Goal: Information Seeking & Learning: Learn about a topic

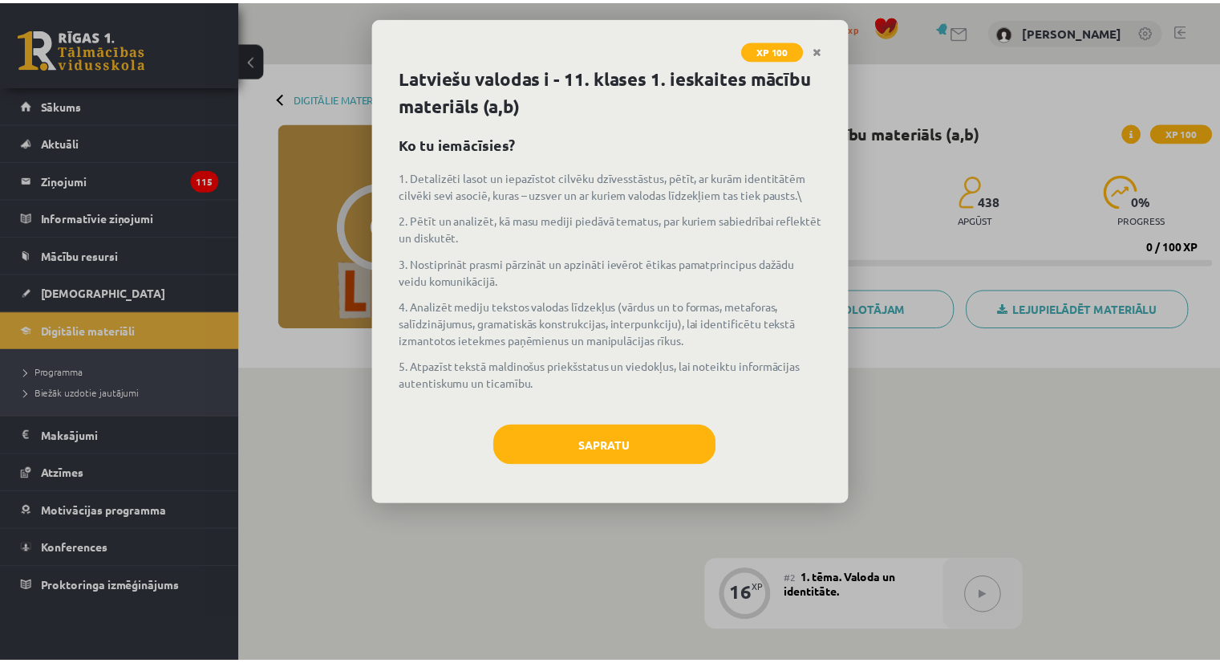
scroll to position [401, 0]
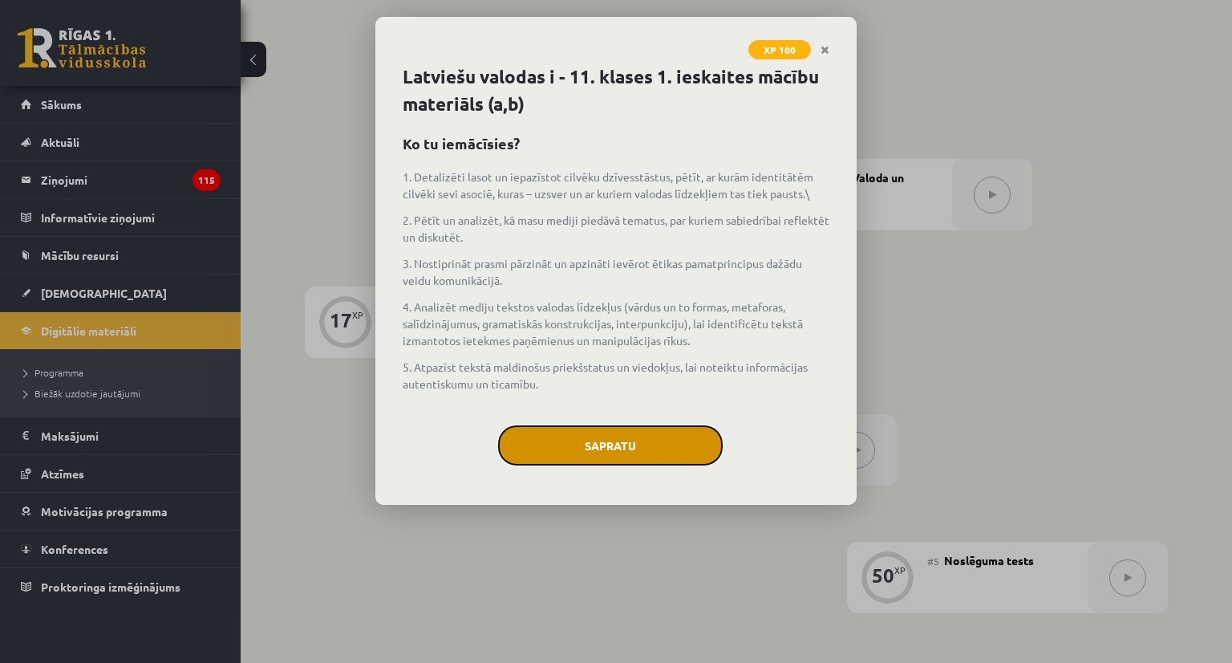
click at [632, 453] on button "Sapratu" at bounding box center [610, 445] width 225 height 40
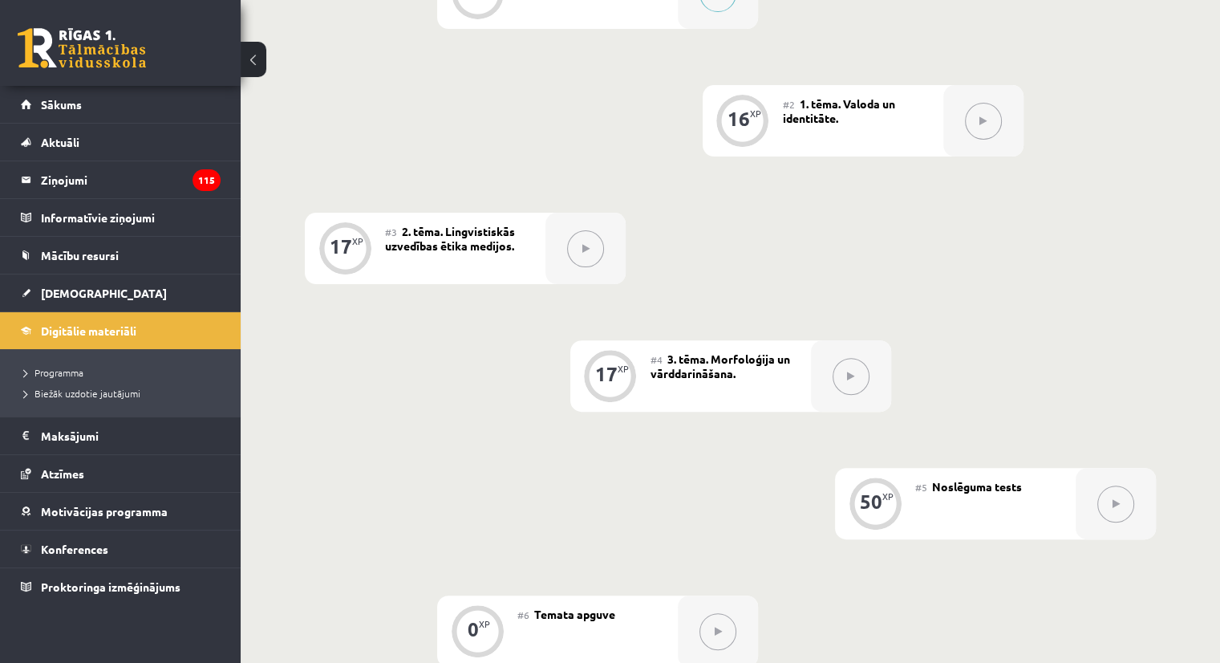
scroll to position [481, 0]
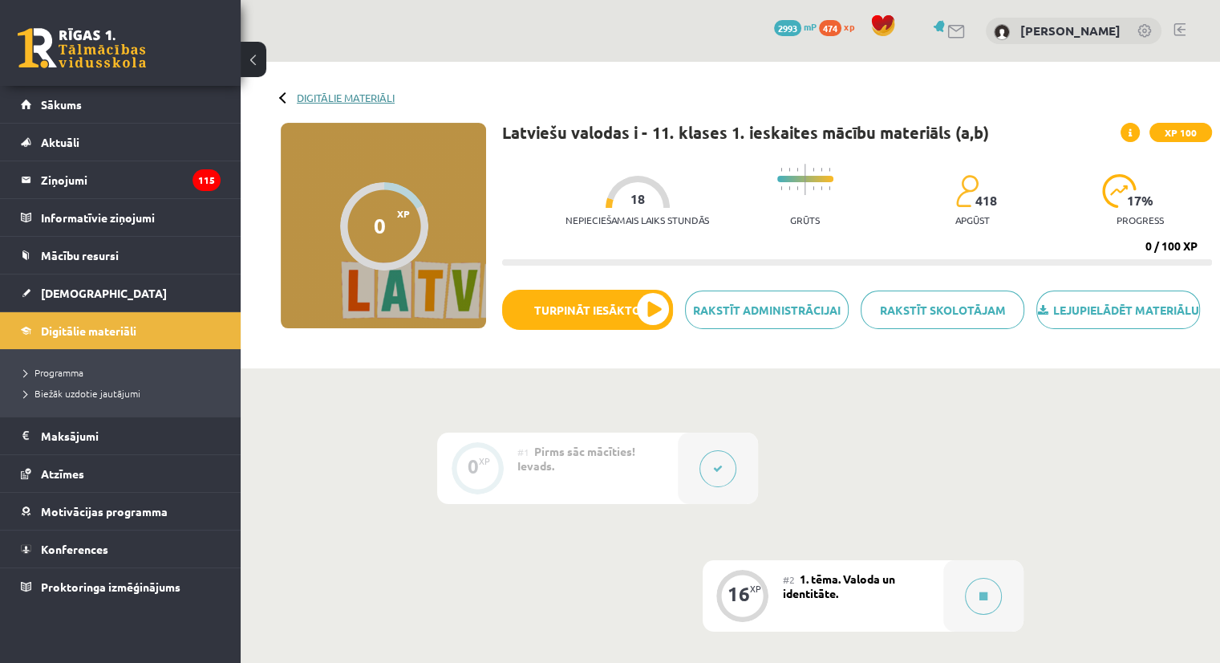
click at [301, 101] on link "Digitālie materiāli" at bounding box center [346, 97] width 98 height 12
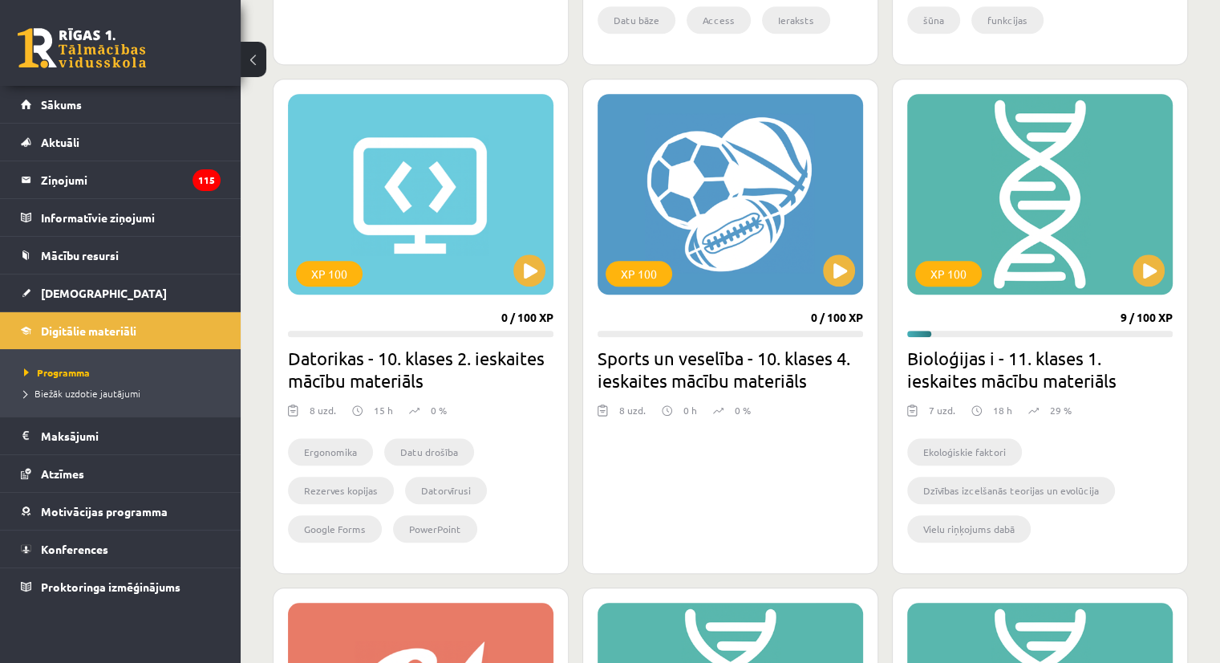
scroll to position [1444, 0]
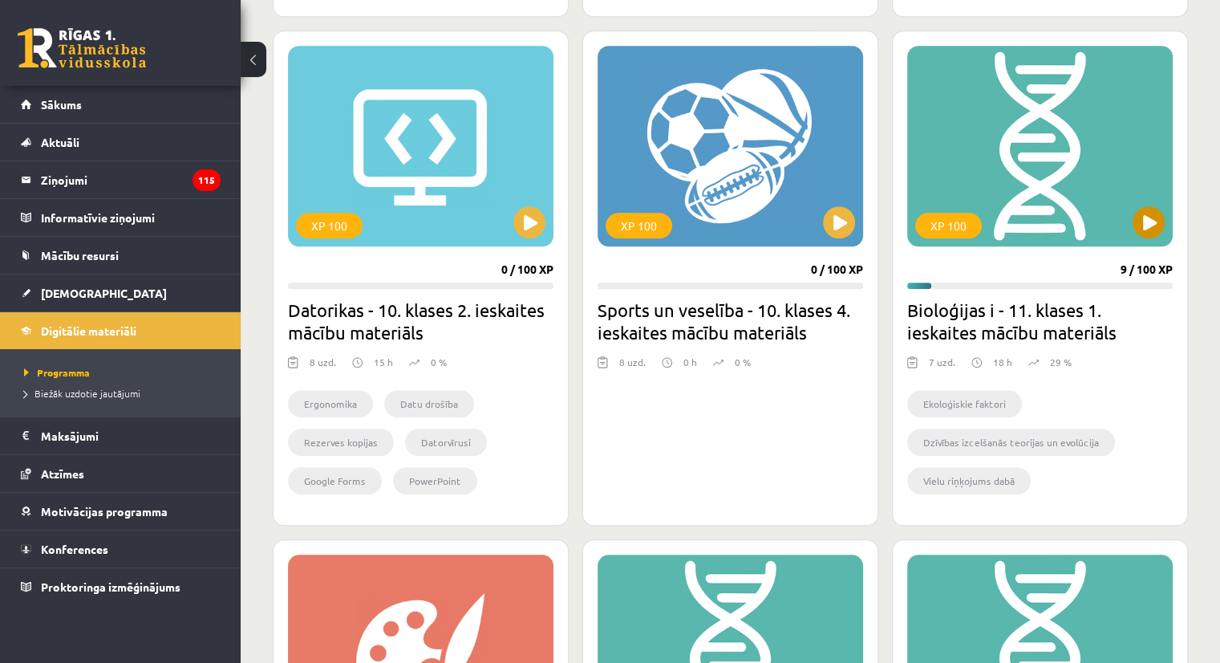
click at [1145, 240] on div "XP 100" at bounding box center [1039, 146] width 265 height 201
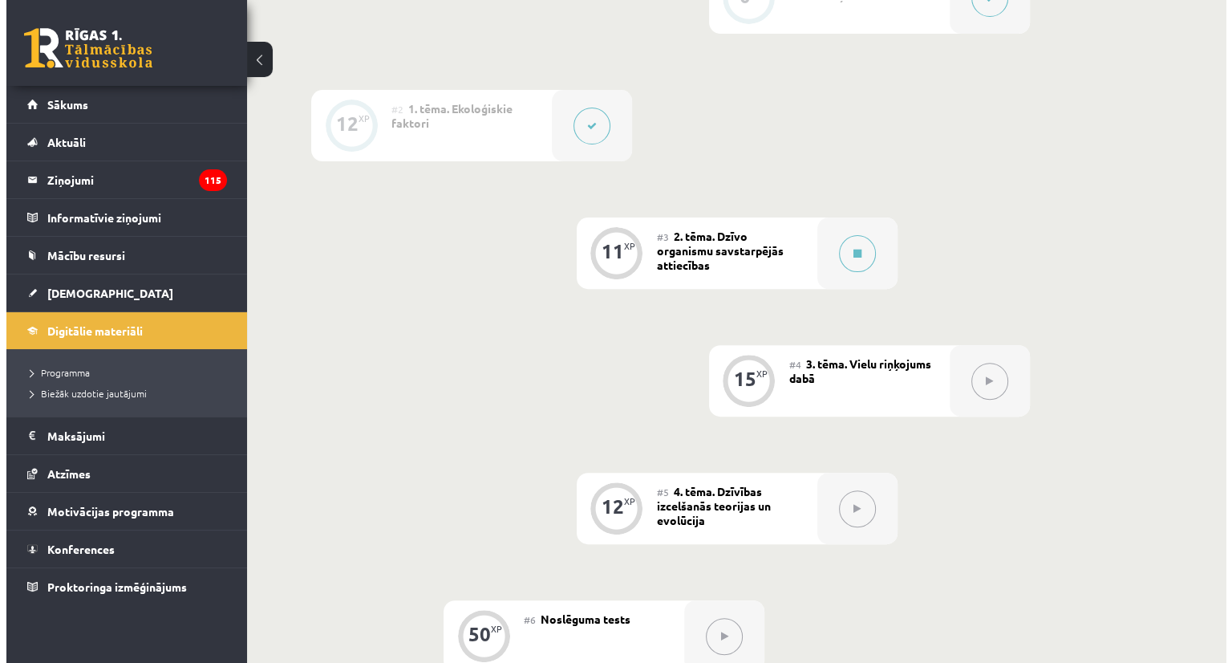
scroll to position [561, 0]
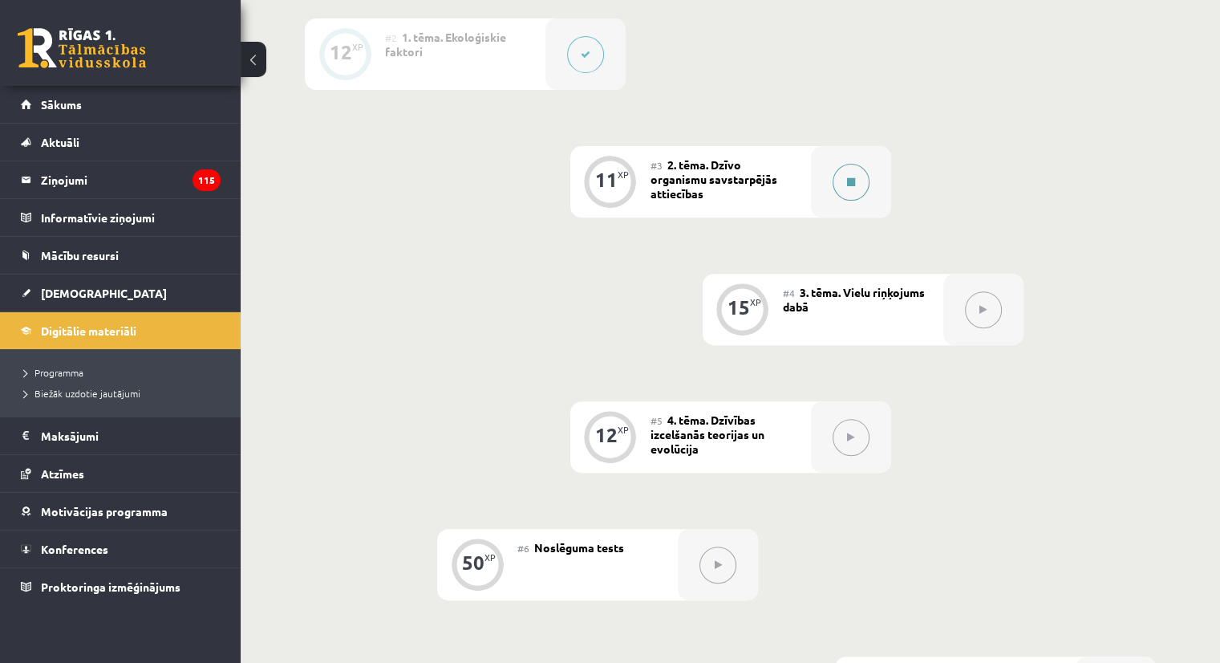
click at [857, 201] on button at bounding box center [851, 182] width 37 height 37
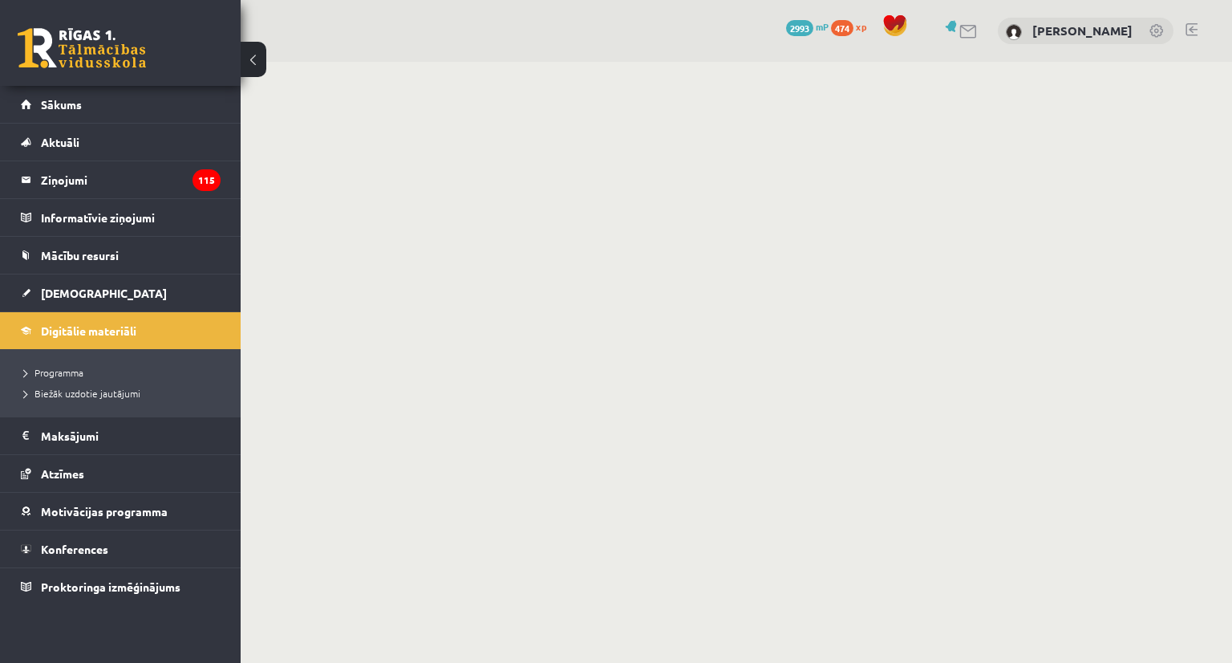
click at [961, 181] on body "0 Dāvanas 2993 mP 474 xp [PERSON_NAME] Sākums Aktuāli Kā mācīties eSKOLĀ Kontak…" at bounding box center [616, 331] width 1232 height 663
click at [960, 356] on body "0 Dāvanas 2993 mP 474 xp Viktorija Paņuhno Sākums Aktuāli Kā mācīties eSKOLĀ Ko…" at bounding box center [616, 331] width 1232 height 663
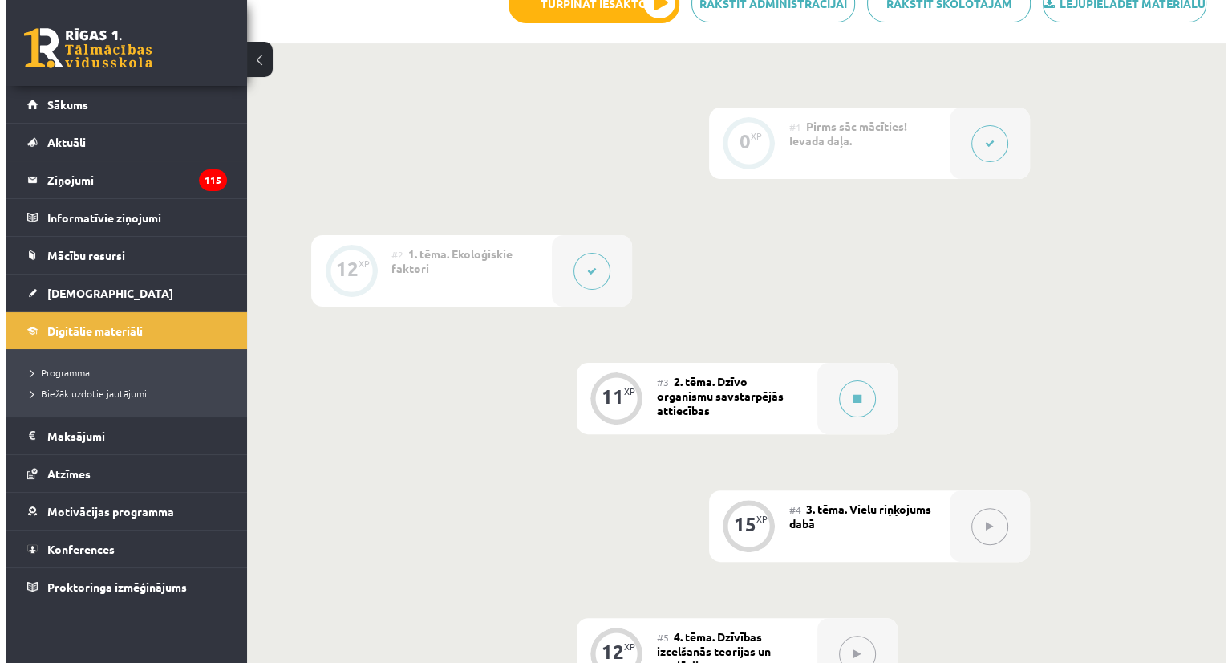
scroll to position [401, 0]
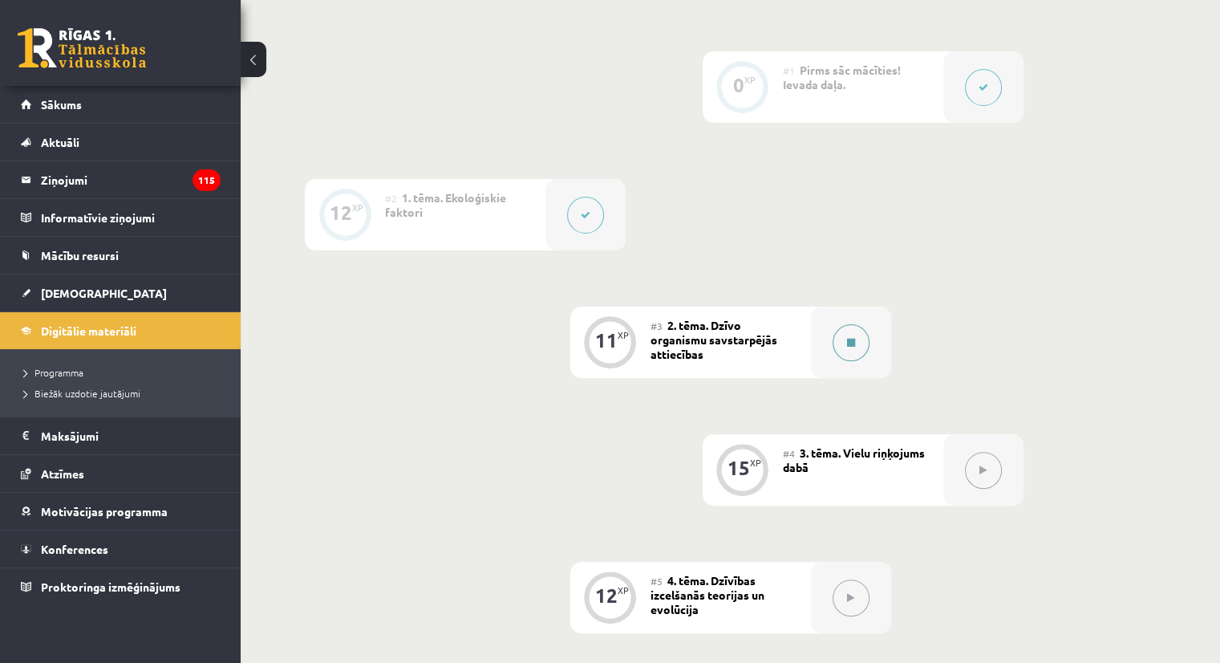
click at [857, 361] on button at bounding box center [851, 342] width 37 height 37
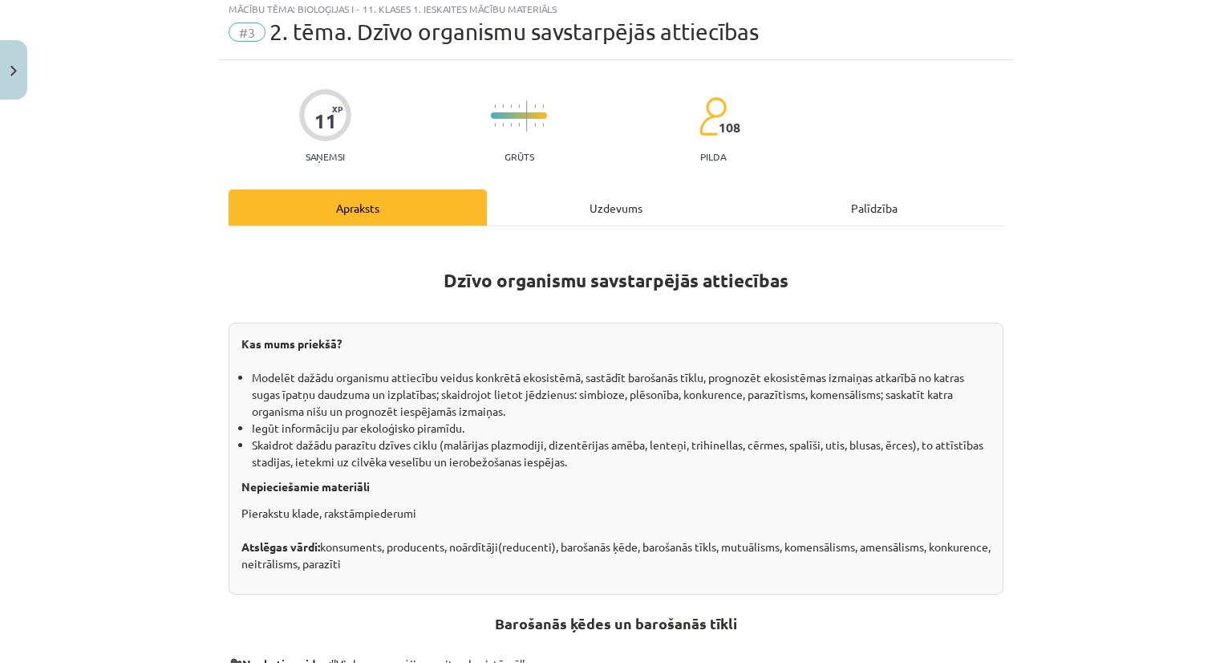
scroll to position [561, 0]
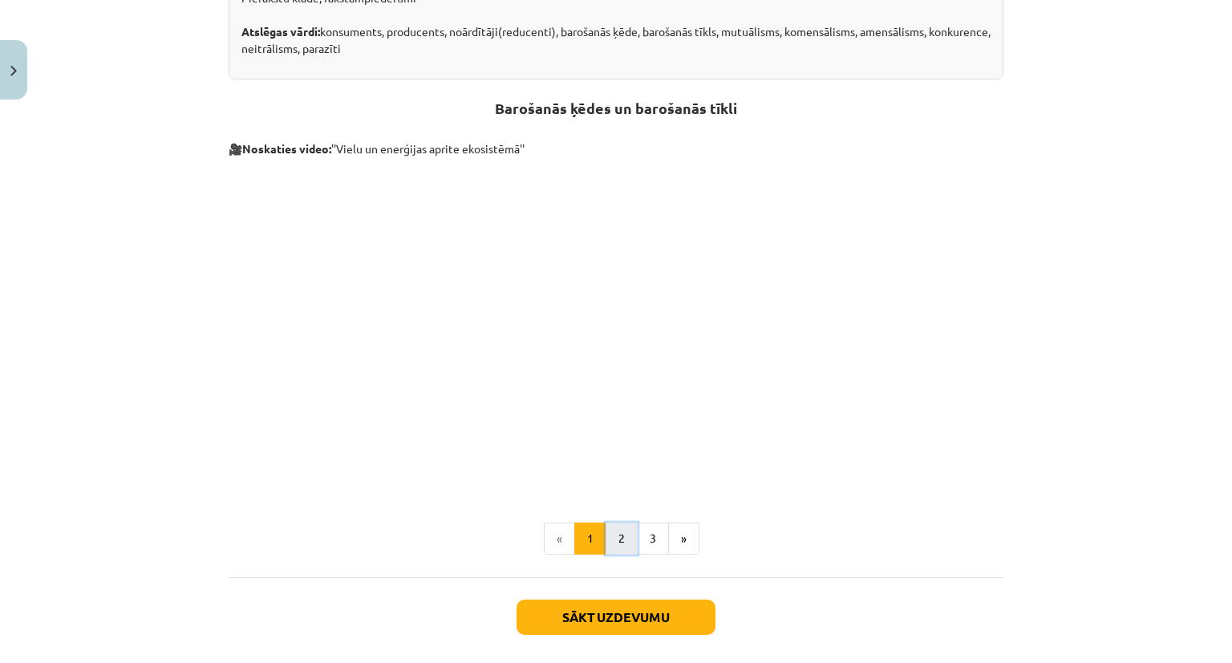
click at [613, 546] on button "2" at bounding box center [622, 538] width 32 height 32
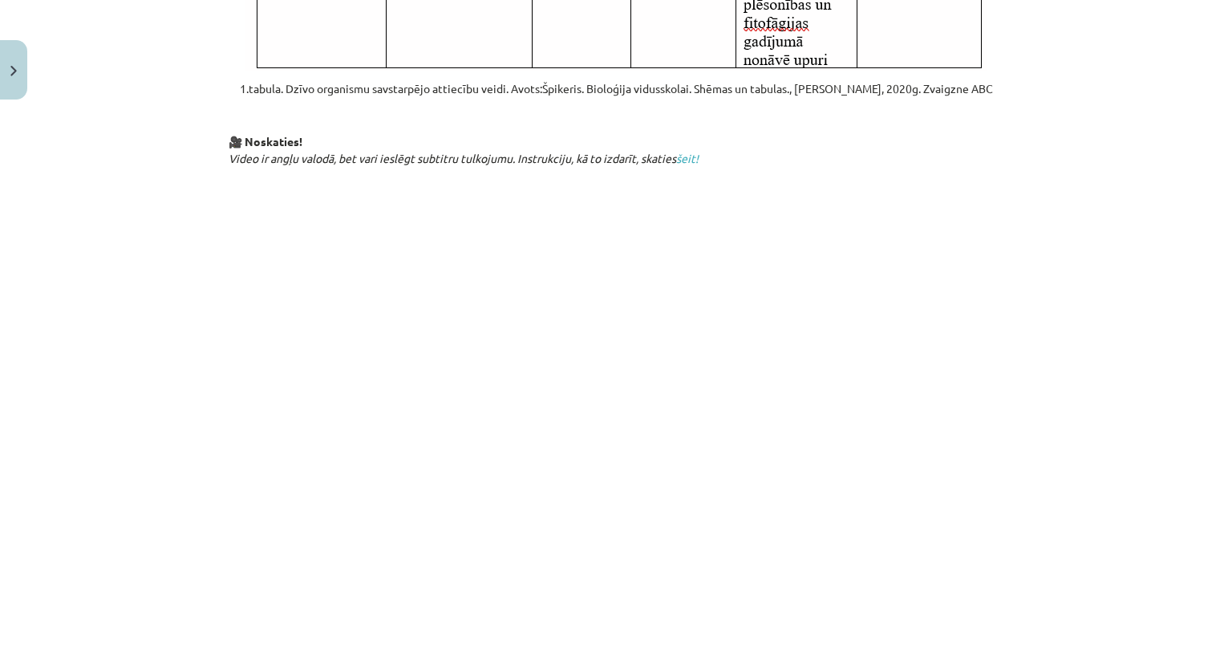
scroll to position [607, 0]
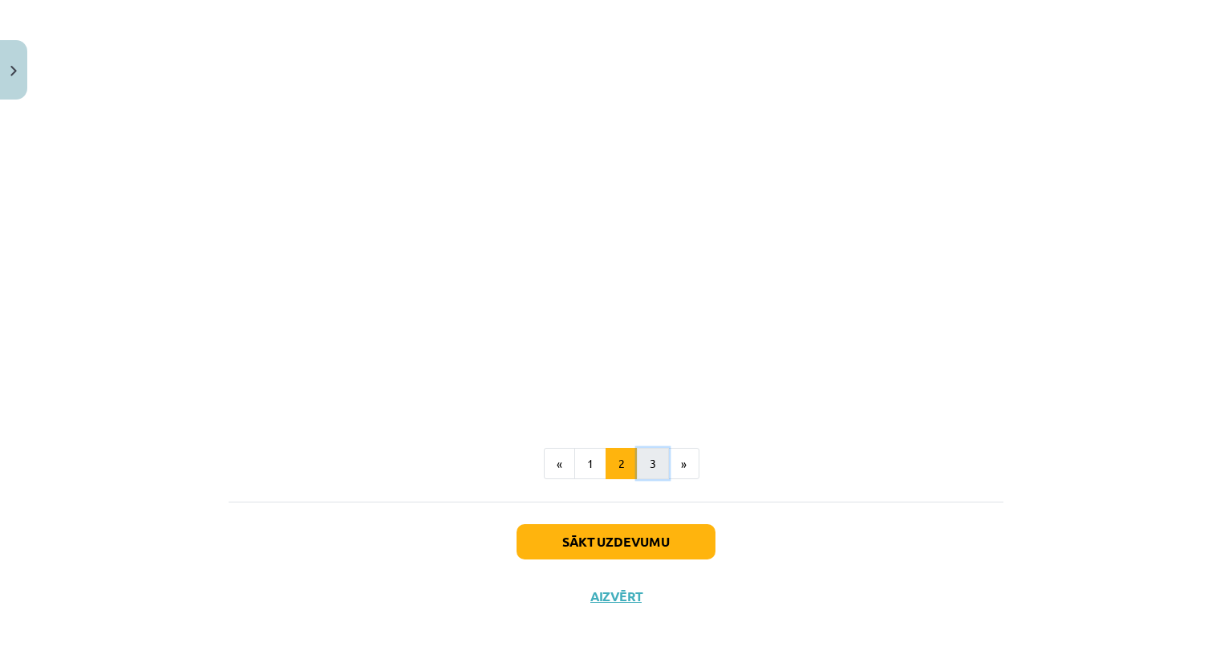
click at [645, 468] on button "3" at bounding box center [653, 464] width 32 height 32
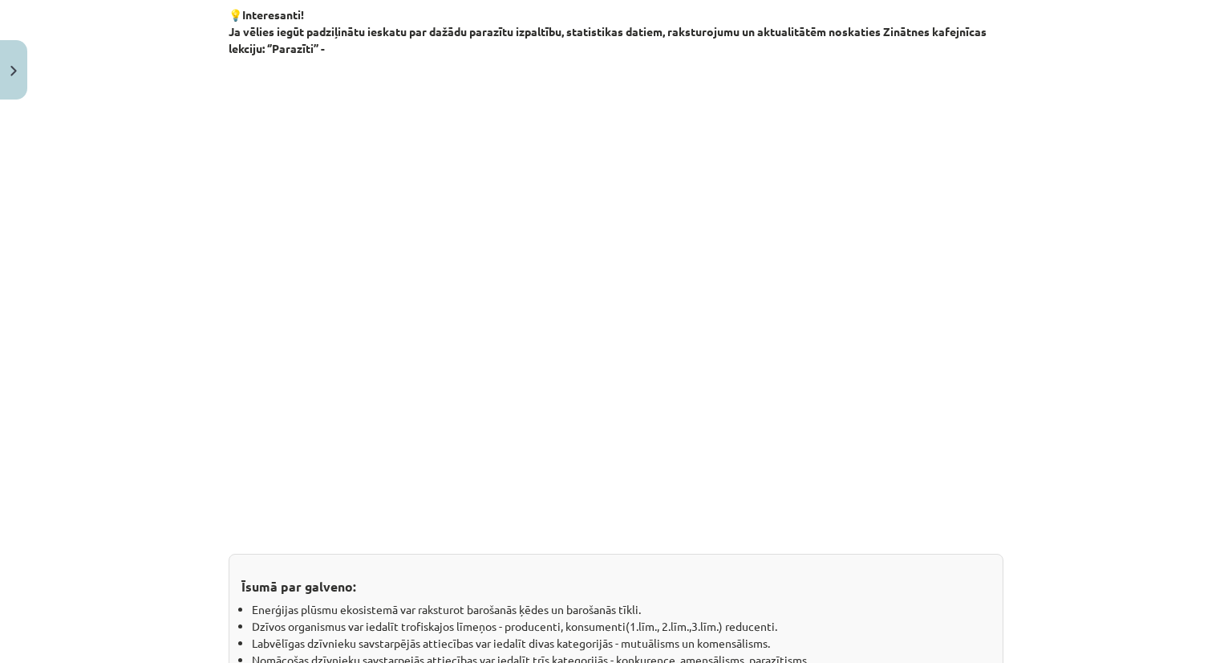
scroll to position [928, 0]
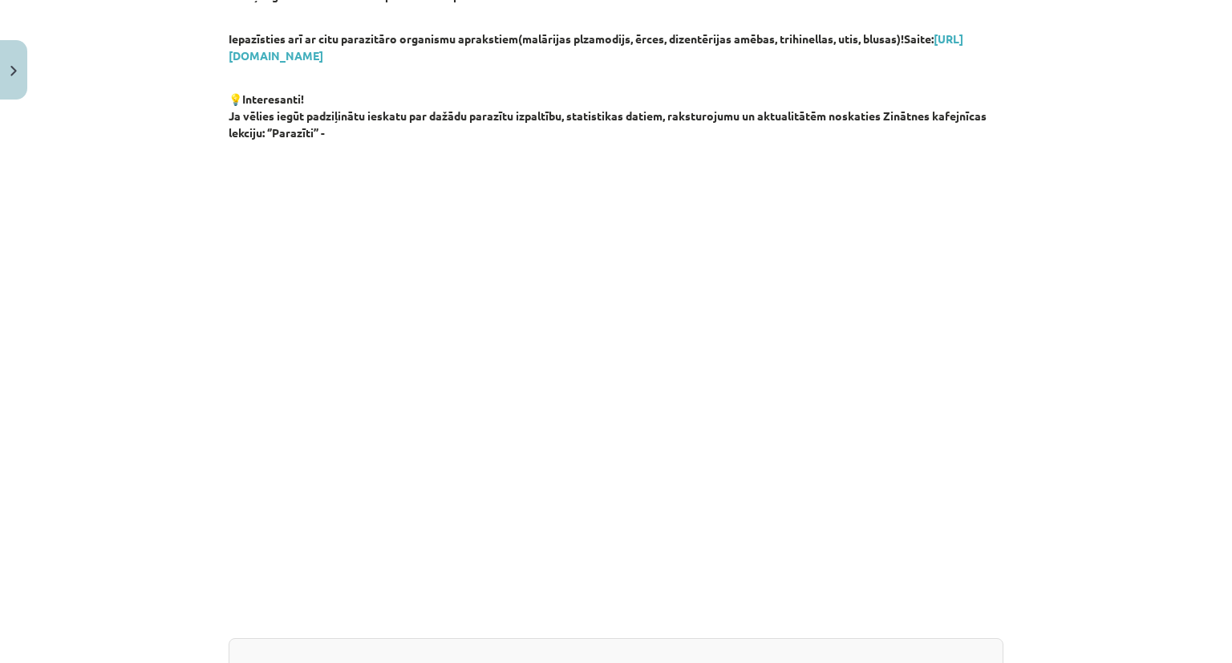
click at [1083, 90] on div "Mācību tēma: Bioloģijas i - 11. klases 1. ieskaites mācību materiāls #3 2. tēma…" at bounding box center [616, 331] width 1232 height 663
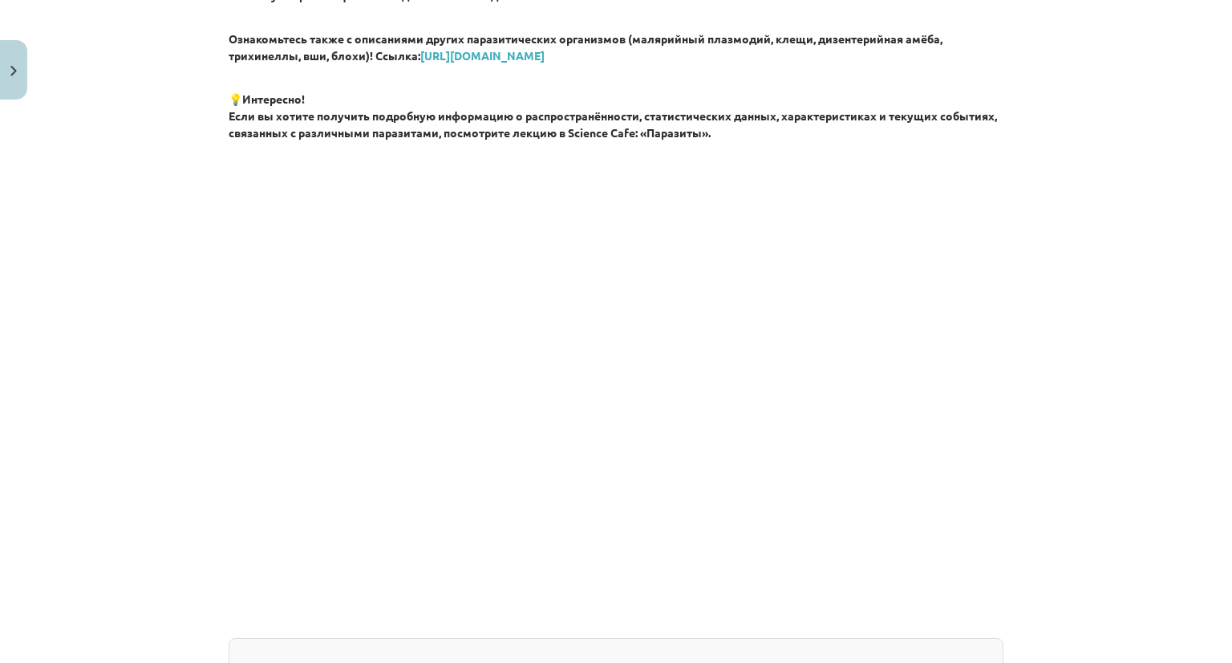
scroll to position [437, 0]
drag, startPoint x: 219, startPoint y: 116, endPoint x: 229, endPoint y: 118, distance: 9.8
click at [223, 117] on div "11 XP Вы получите Трудный 108 выполняет Описание Задача Помощь Паразитические о…" at bounding box center [616, 99] width 794 height 1840
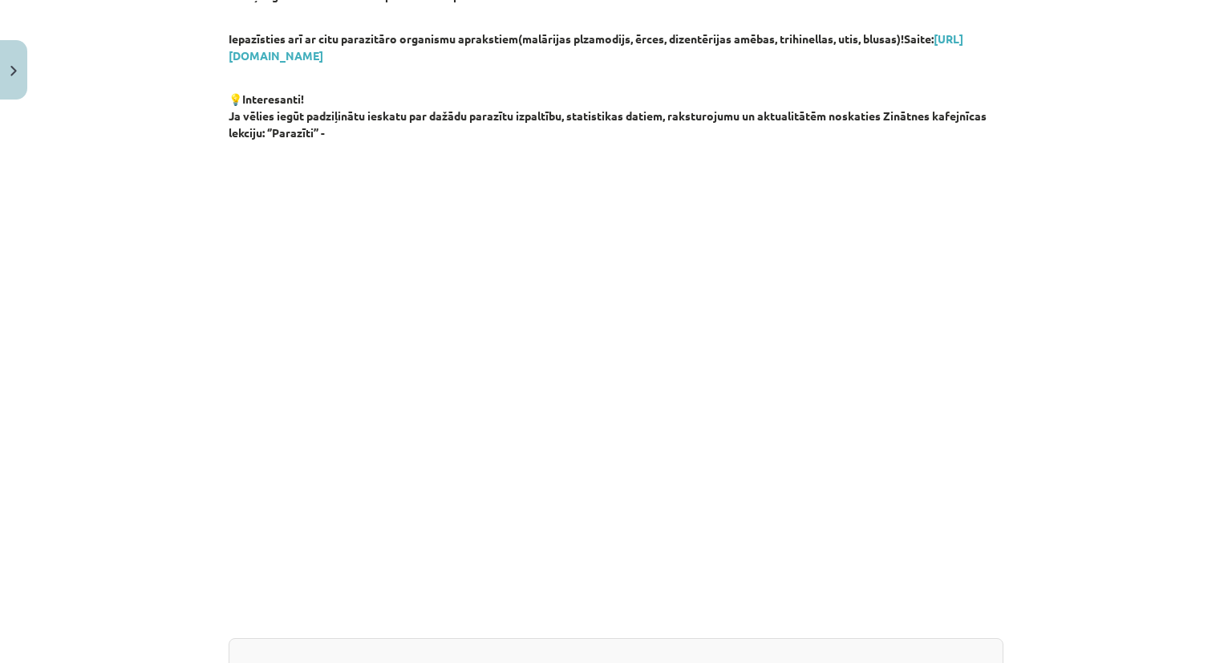
drag, startPoint x: 221, startPoint y: 115, endPoint x: 407, endPoint y: 138, distance: 188.2
click at [407, 138] on div "11 XP Saņemsi Grūts 108 pilda Apraksts Uzdevums Palīdzība Parazītiskie organism…" at bounding box center [616, 90] width 794 height 1823
copy strong "Ja vēlies iegūt padziļinātu ieskatu par dažādu parazītu izpaltību, statistikas …"
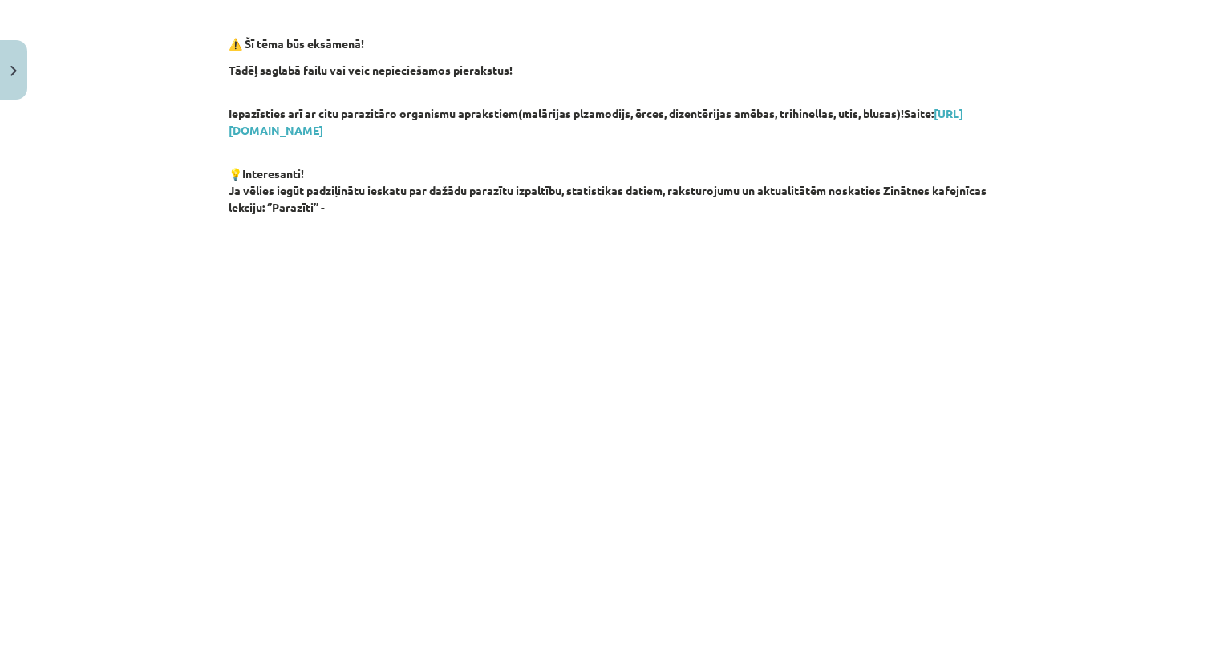
scroll to position [848, 0]
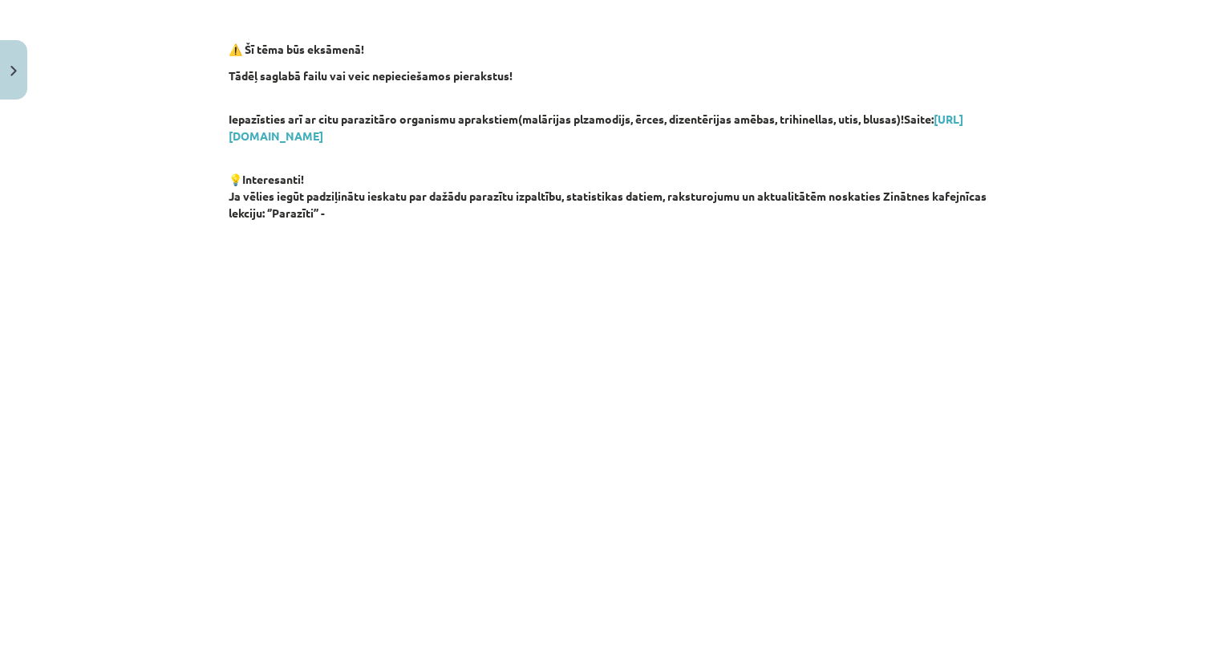
click at [379, 221] on p "💡Interesanti! Ja vēlies iegūt padziļinātu ieskatu par dažādu parazītu izpaltību…" at bounding box center [616, 187] width 775 height 67
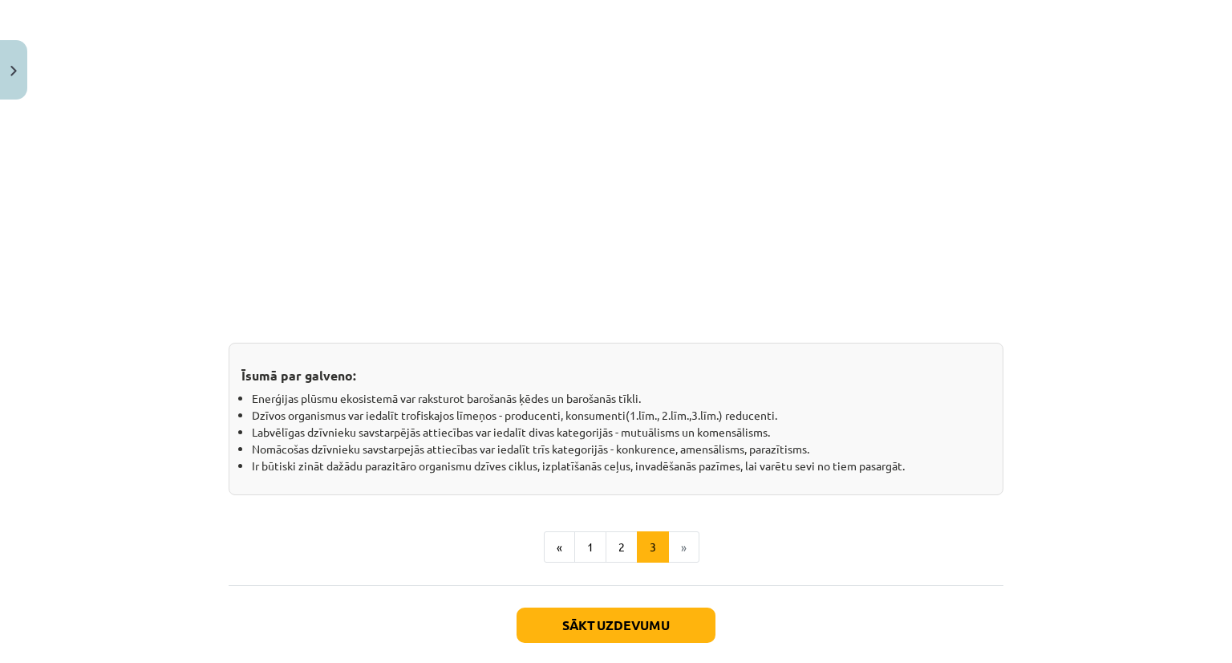
scroll to position [1249, 0]
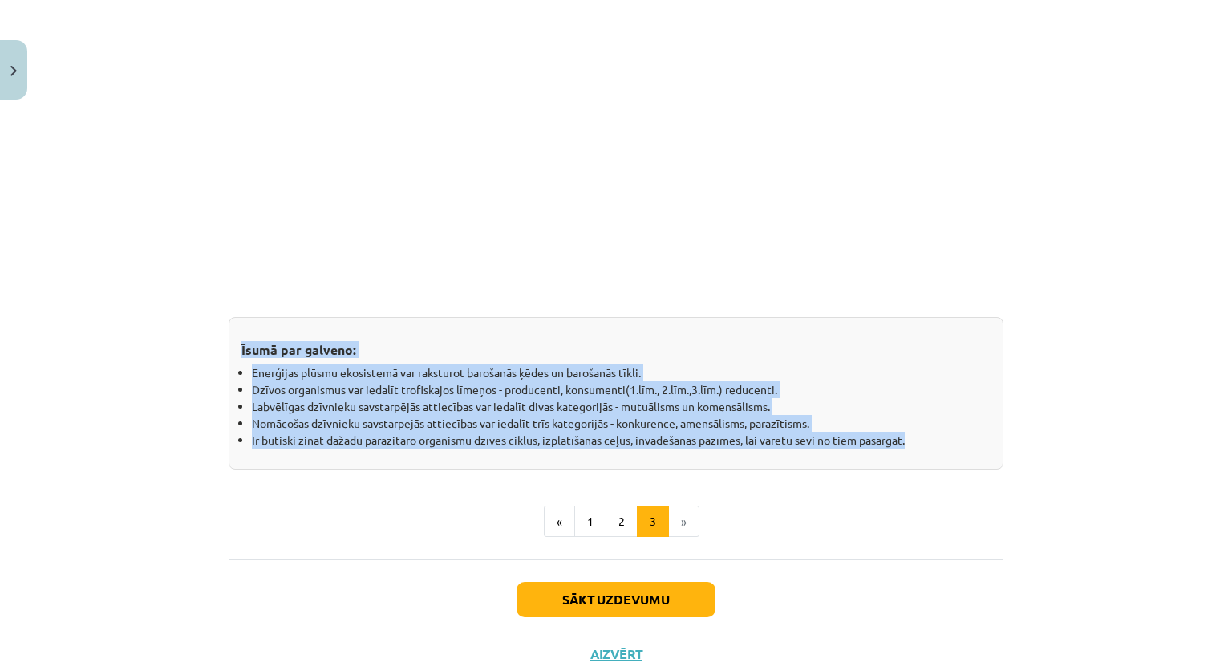
drag, startPoint x: 221, startPoint y: 341, endPoint x: 928, endPoint y: 437, distance: 713.1
click at [928, 437] on div "Īsumā par galveno: Enerģijas plūsmu ekosistemā var raksturot barošanās ķēdes un…" at bounding box center [616, 393] width 775 height 152
copy div "Īsumā par galveno: Enerģijas plūsmu ekosistemā var raksturot barošanās ķēdes un…"
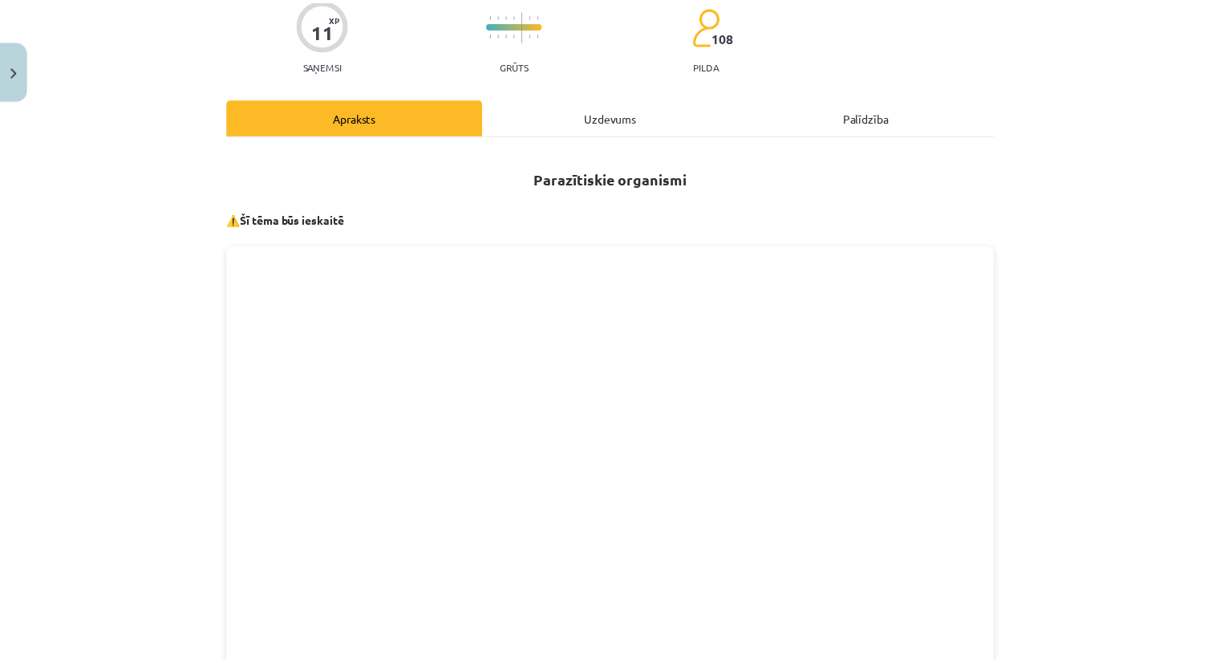
scroll to position [46, 0]
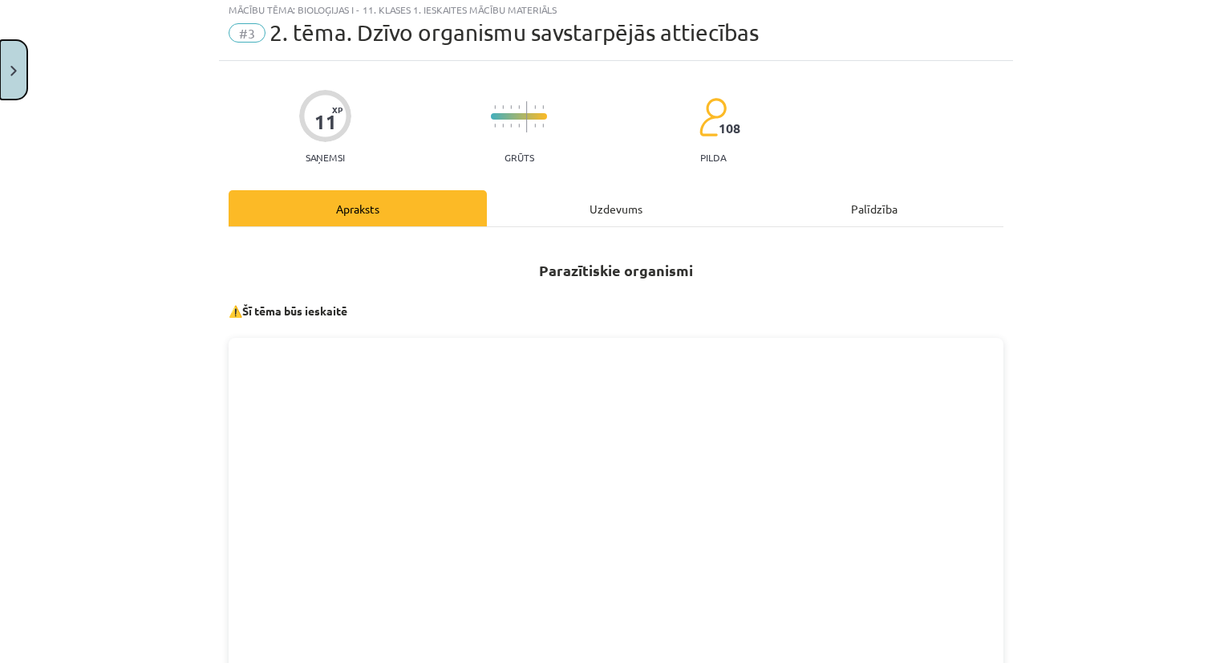
click at [14, 75] on img "Close" at bounding box center [13, 71] width 6 height 10
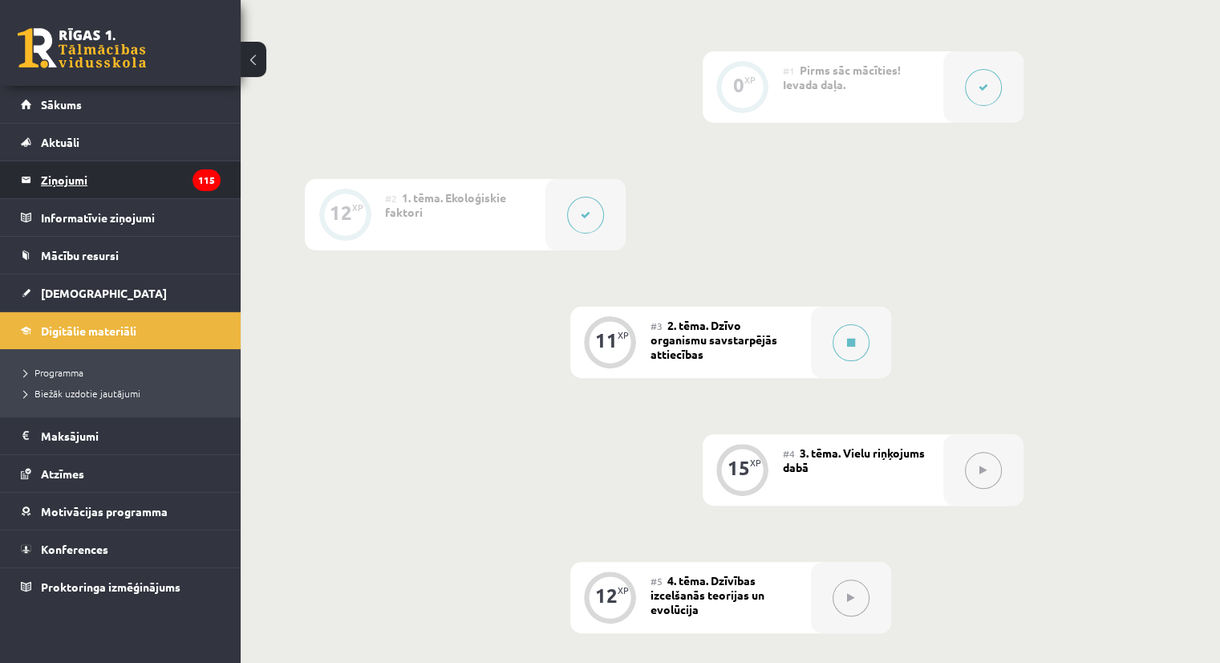
click at [55, 179] on legend "Ziņojumi 115" at bounding box center [131, 179] width 180 height 37
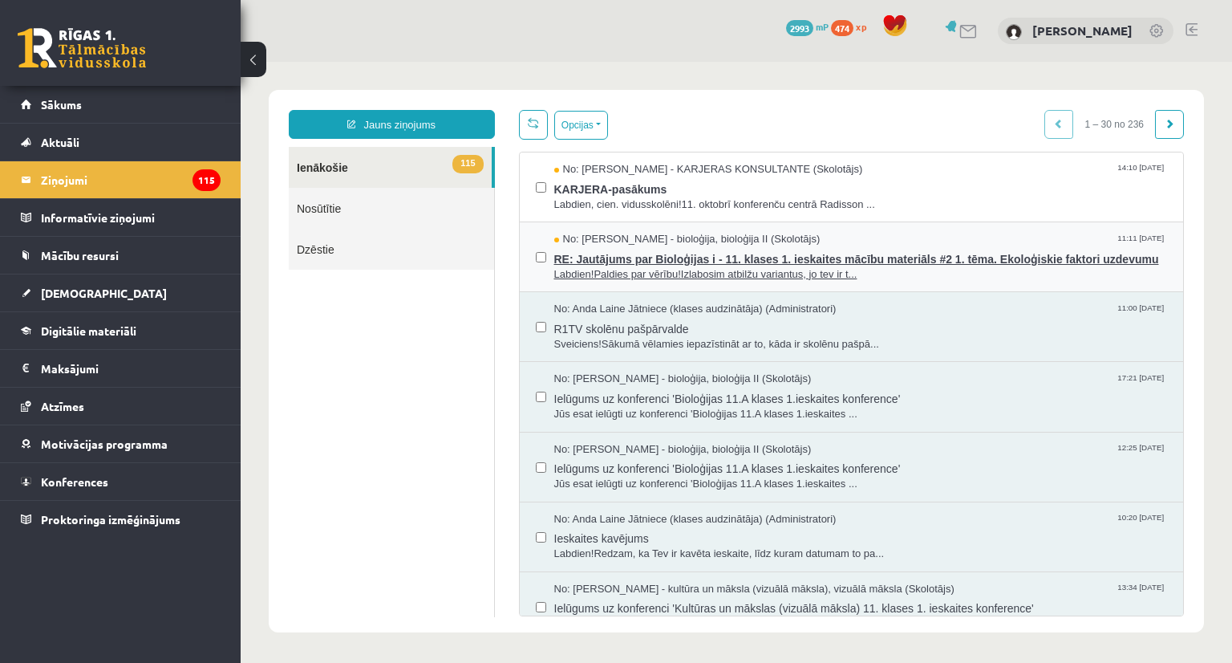
click at [606, 254] on span "RE: Jautājums par Bioloģijas i - 11. klases 1. ieskaites mācību materiāls #2 1.…" at bounding box center [861, 257] width 614 height 20
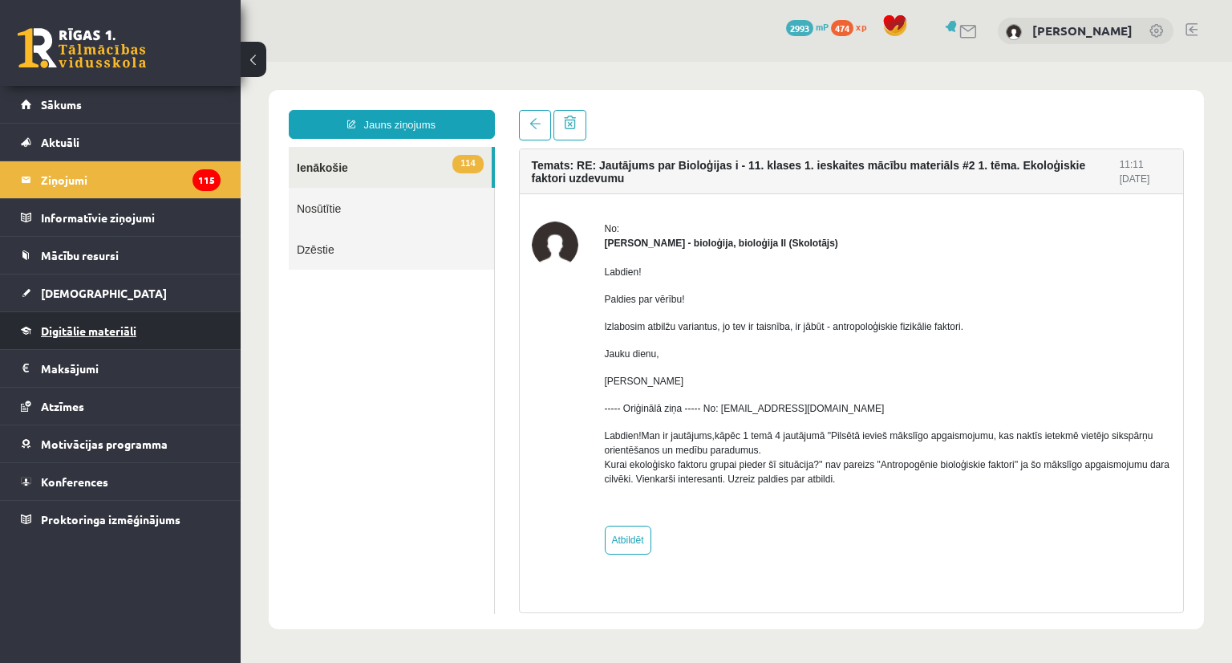
click at [83, 329] on span "Digitālie materiāli" at bounding box center [88, 330] width 95 height 14
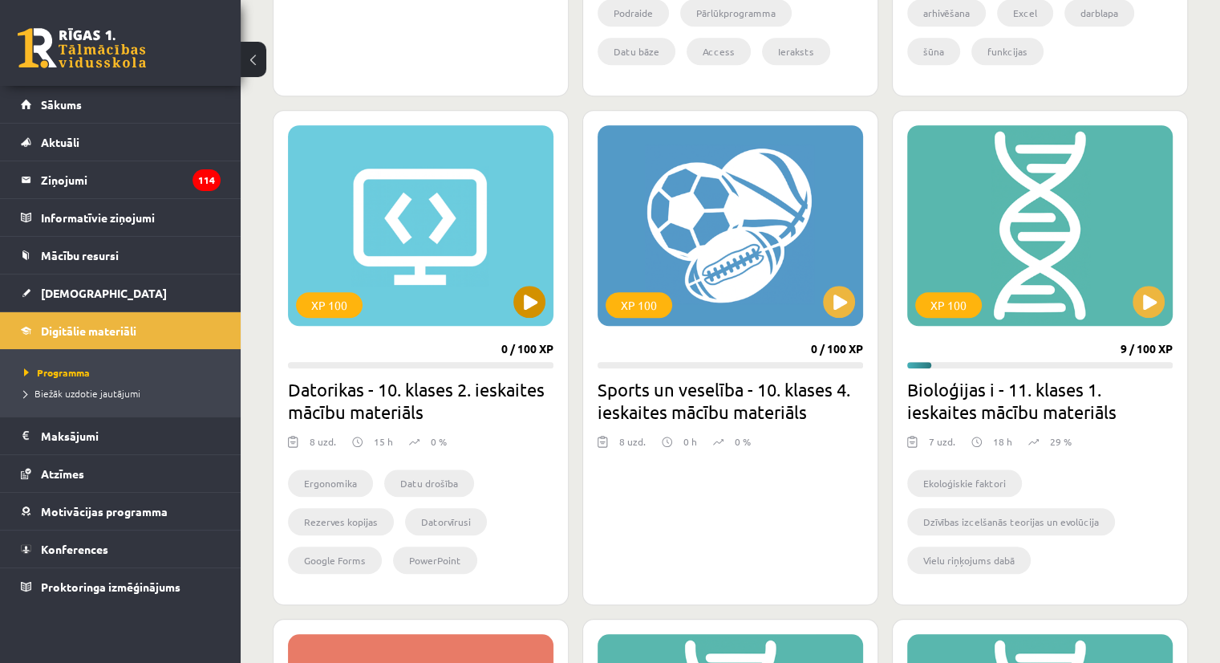
scroll to position [1364, 0]
click at [1152, 303] on button at bounding box center [1149, 302] width 32 height 32
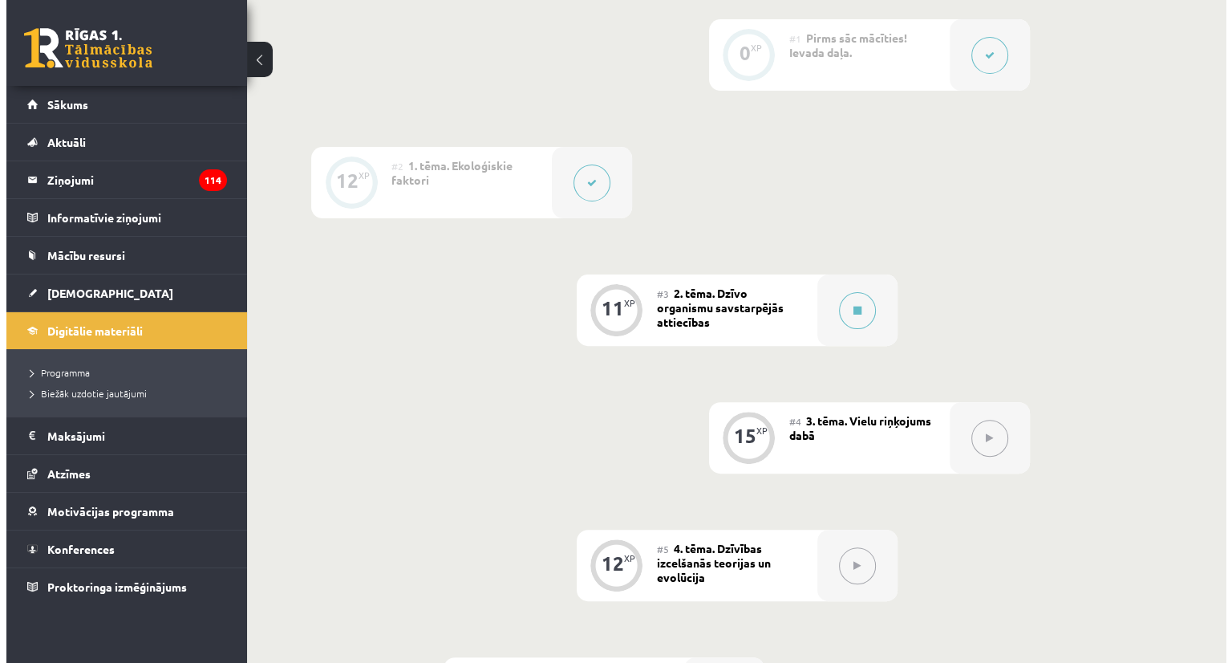
scroll to position [481, 0]
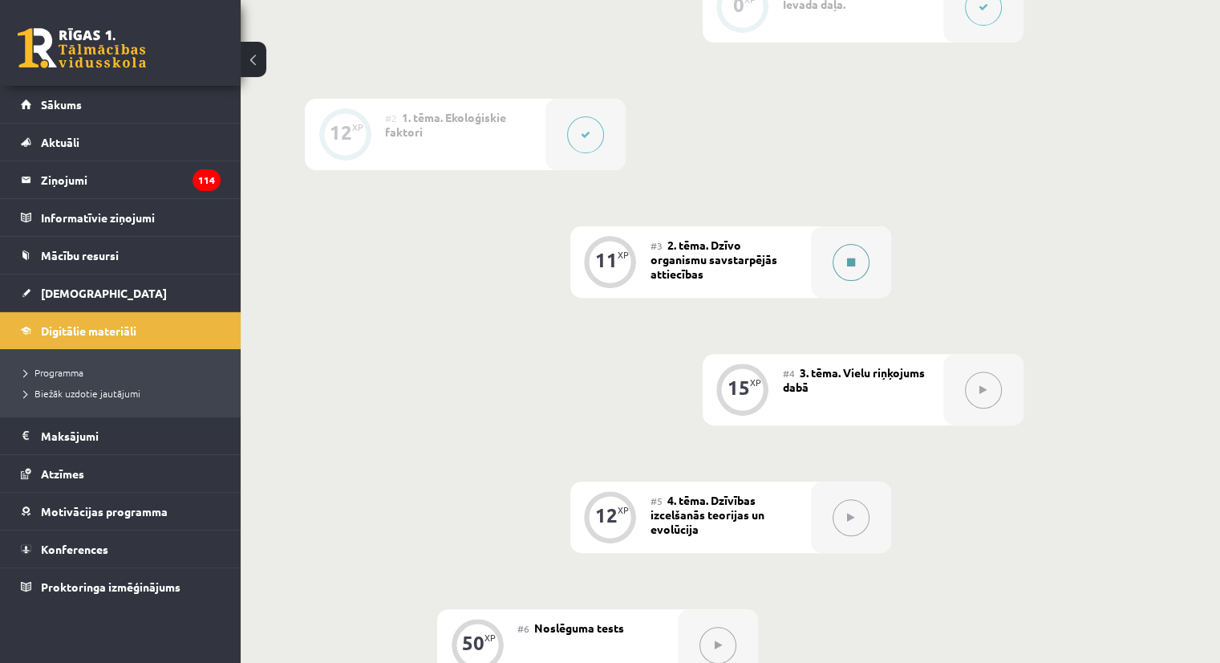
click at [840, 281] on button at bounding box center [851, 262] width 37 height 37
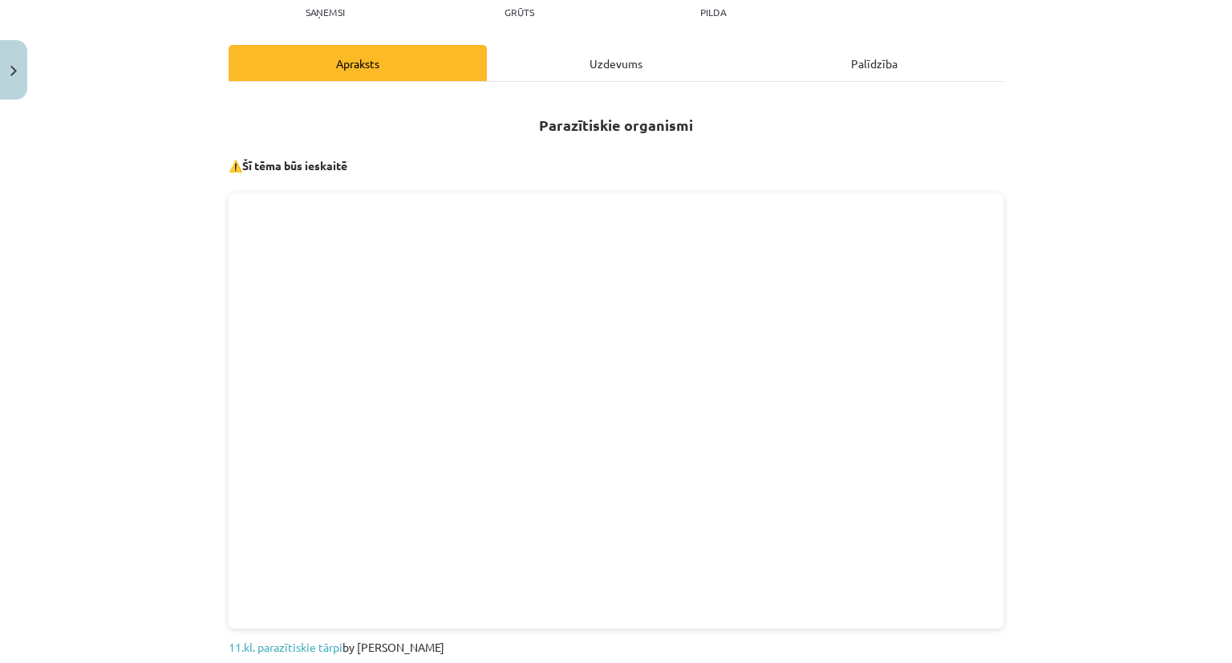
scroll to position [160, 0]
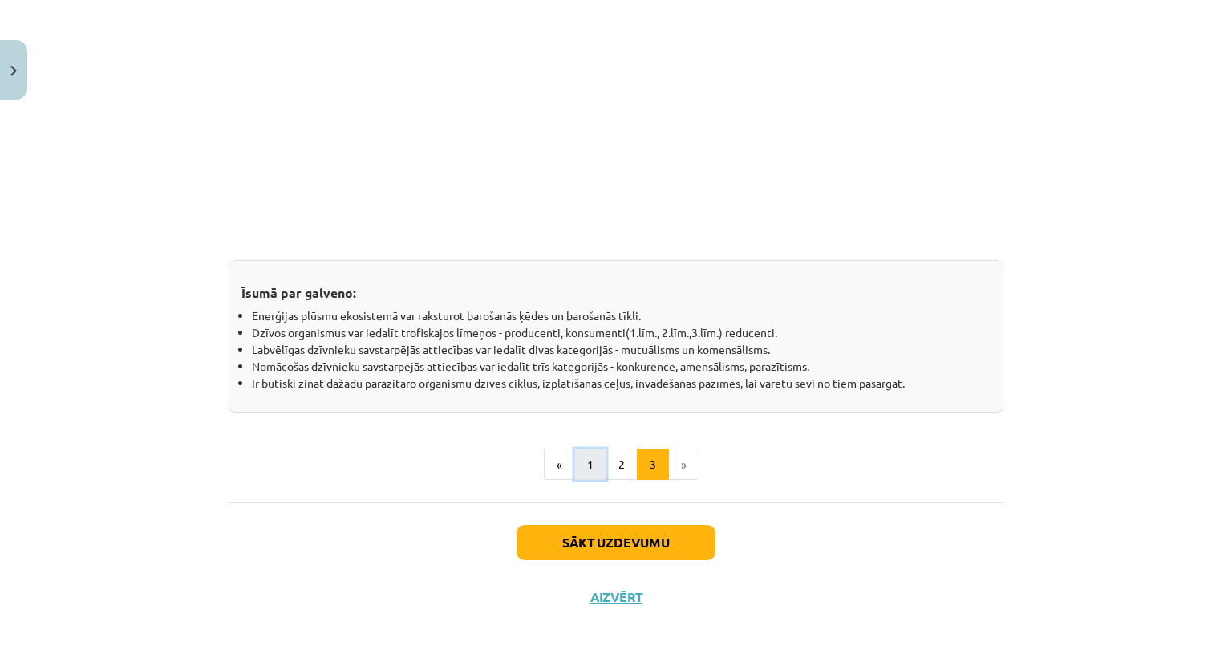
click at [578, 451] on button "1" at bounding box center [590, 464] width 32 height 32
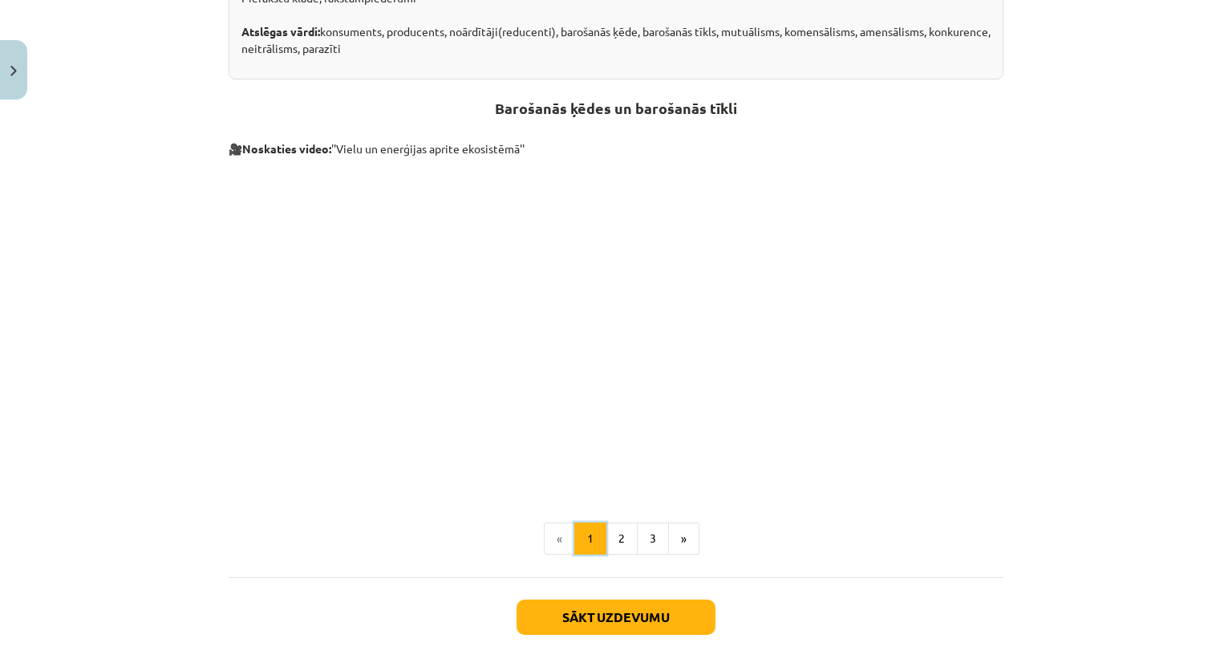
scroll to position [556, 0]
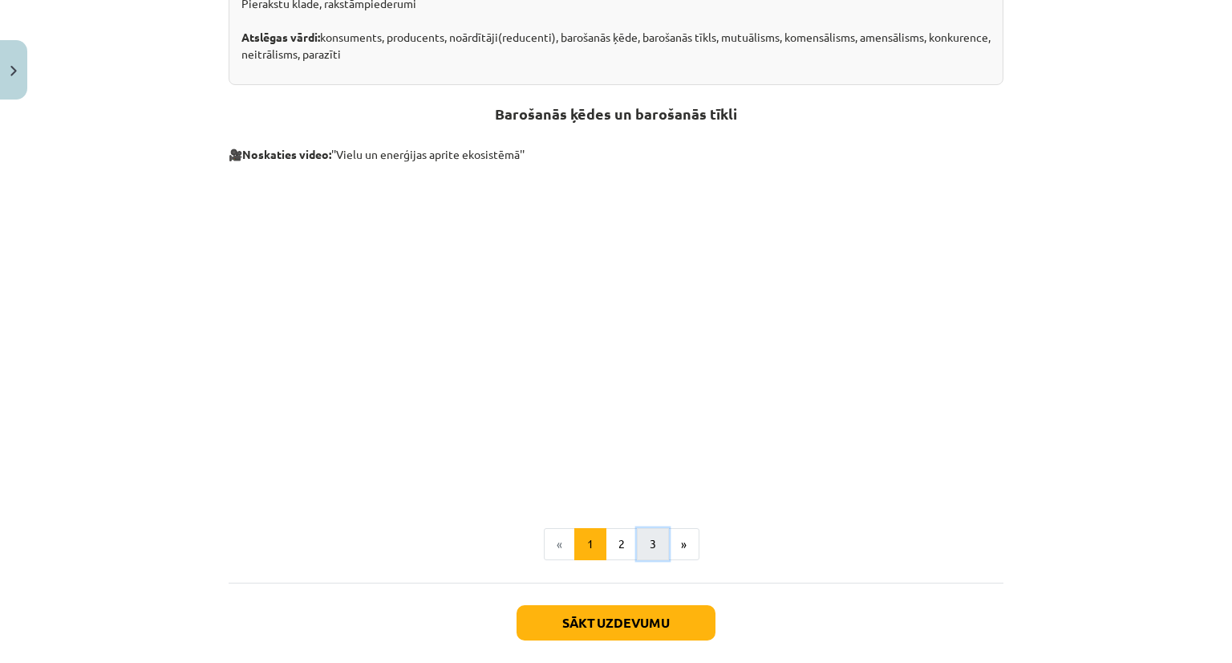
click at [647, 546] on button "3" at bounding box center [653, 544] width 32 height 32
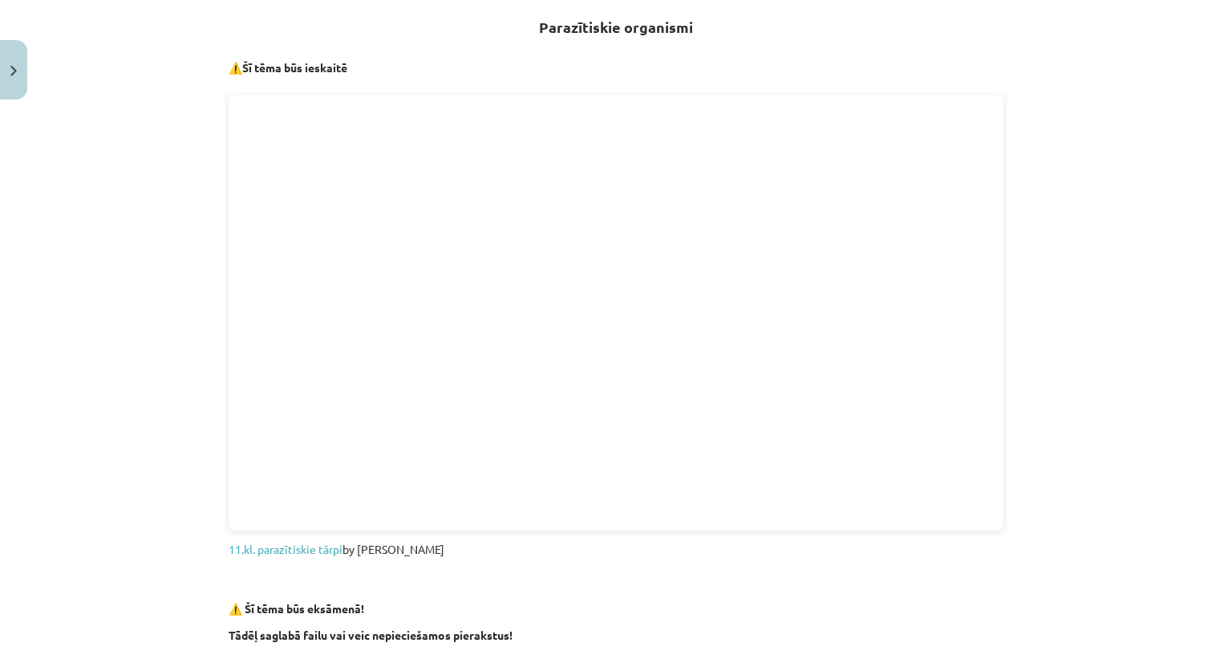
scroll to position [286, 0]
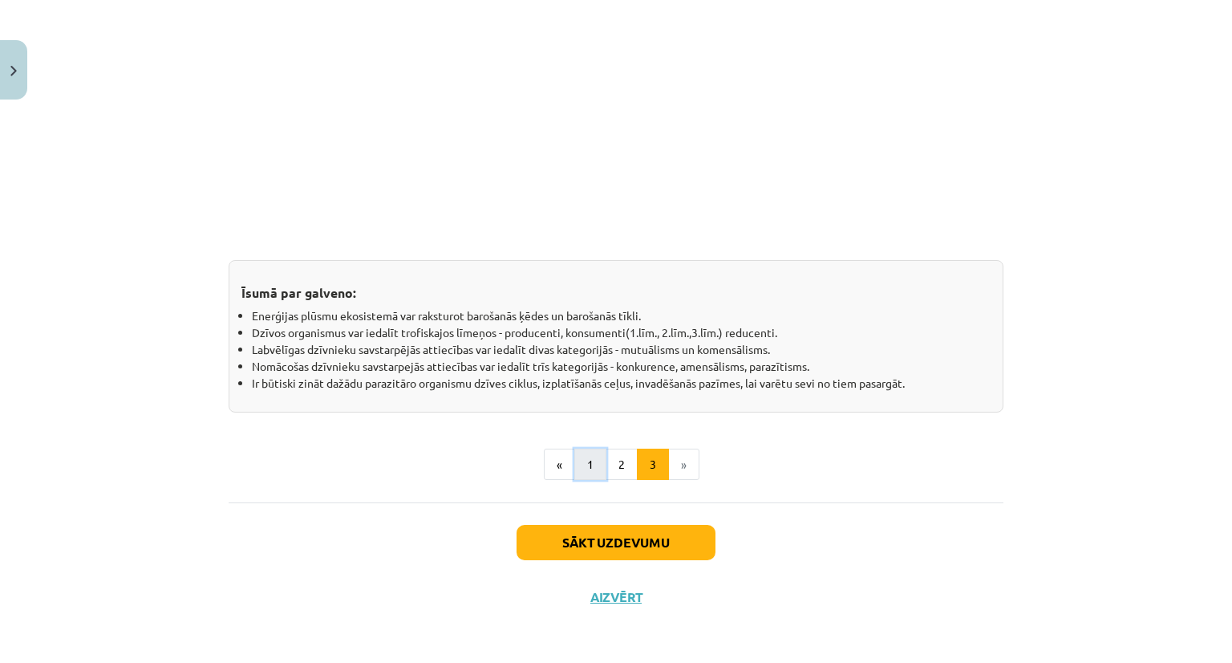
click at [576, 463] on button "1" at bounding box center [590, 464] width 32 height 32
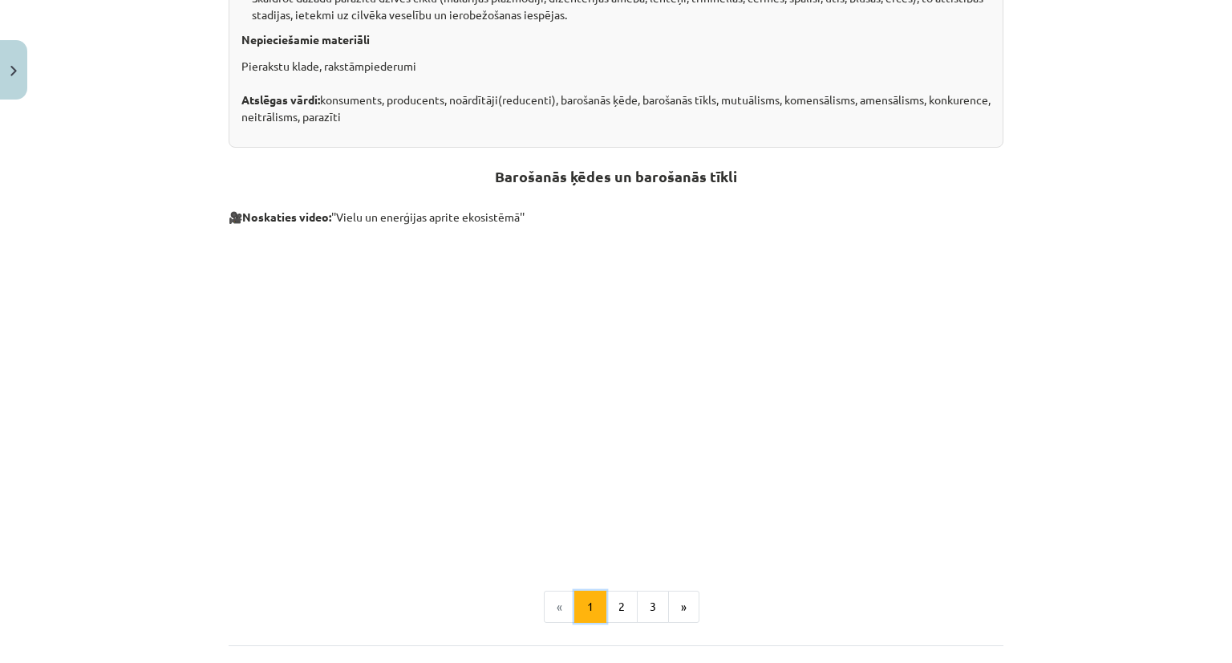
scroll to position [636, 0]
